Goal: Navigation & Orientation: Find specific page/section

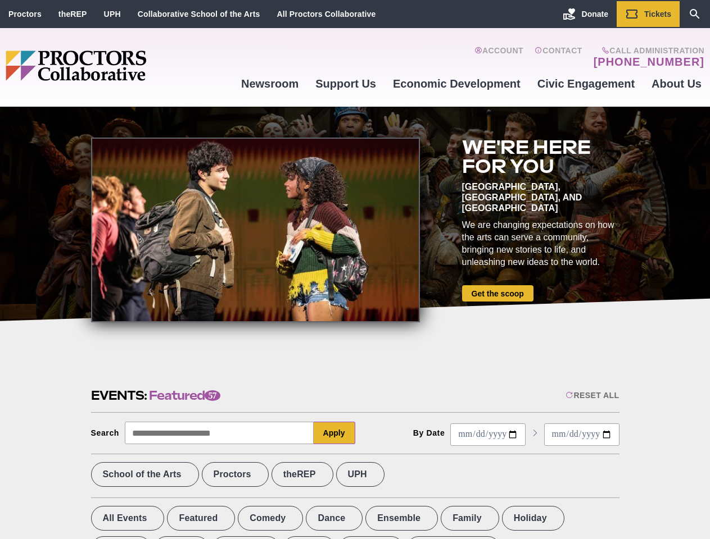
click at [355, 270] on div at bounding box center [255, 230] width 329 height 185
click at [591, 396] on div "Reset All" at bounding box center [591, 395] width 53 height 9
click at [334, 433] on button "Apply" at bounding box center [334, 433] width 42 height 22
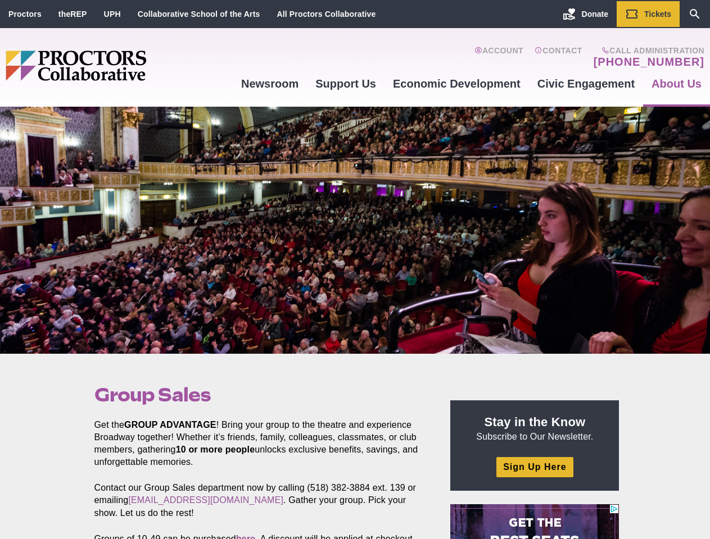
click at [355, 270] on div at bounding box center [355, 230] width 710 height 247
